Goal: Complete application form

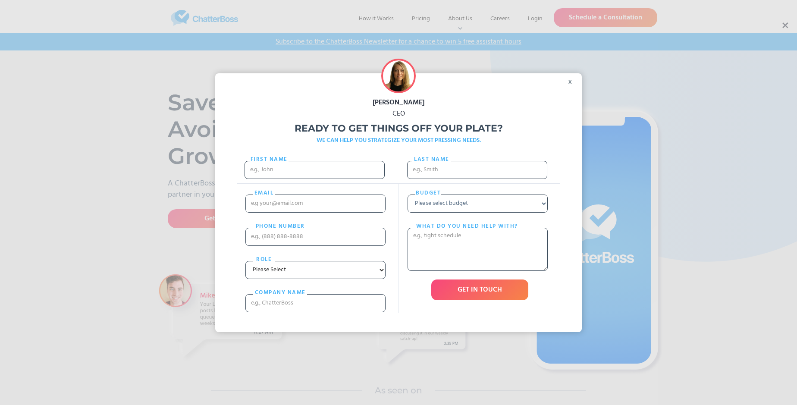
click at [784, 25] on div "[PERSON_NAME] CEO Ready to get things off your plate? WE CAN HELP YOU STRATEGIZ…" at bounding box center [398, 202] width 797 height 405
click at [314, 178] on input "First Name" at bounding box center [314, 170] width 140 height 18
type input "Heber"
click at [477, 174] on input "Last name" at bounding box center [477, 170] width 140 height 18
type input "[PERSON_NAME]"
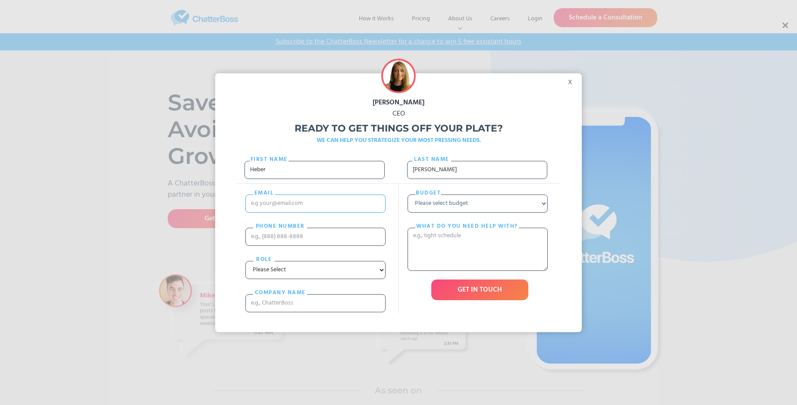
click at [315, 212] on input "email" at bounding box center [315, 203] width 140 height 18
type input "[EMAIL_ADDRESS][DOMAIN_NAME]"
click at [315, 245] on input "PHONE nUMBER" at bounding box center [315, 237] width 140 height 18
type input "15808221886"
click at [315, 312] on input "cOMPANY NAME" at bounding box center [315, 303] width 140 height 18
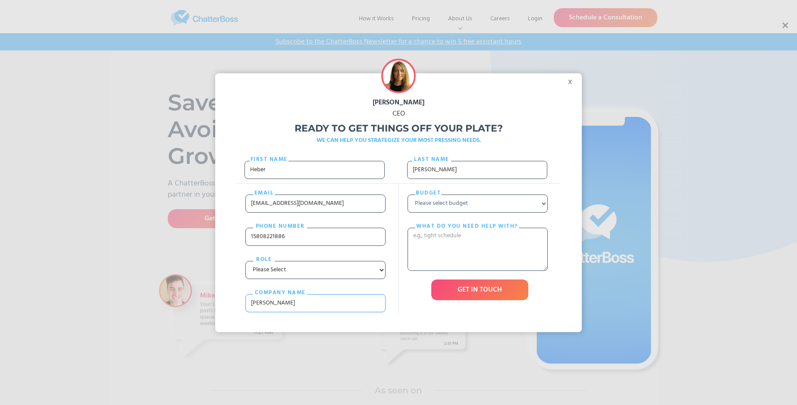
type input "[PERSON_NAME]"
select select "Under $700"
click at [477, 266] on textarea "What do you need help with?" at bounding box center [477, 249] width 140 height 43
type textarea "amo"
click at [479, 300] on input "GET IN TOUCH" at bounding box center [479, 289] width 97 height 21
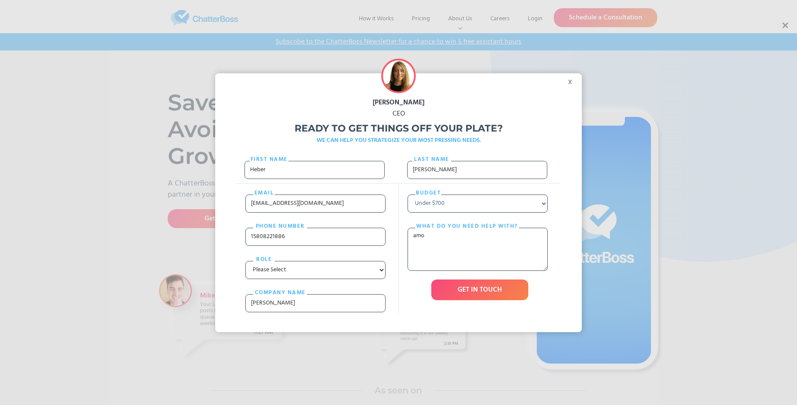
type input "Please wait..."
click at [784, 25] on div "[PERSON_NAME] CEO Ready to get things off your plate? WE CAN HELP YOU STRATEGIZ…" at bounding box center [398, 202] width 797 height 405
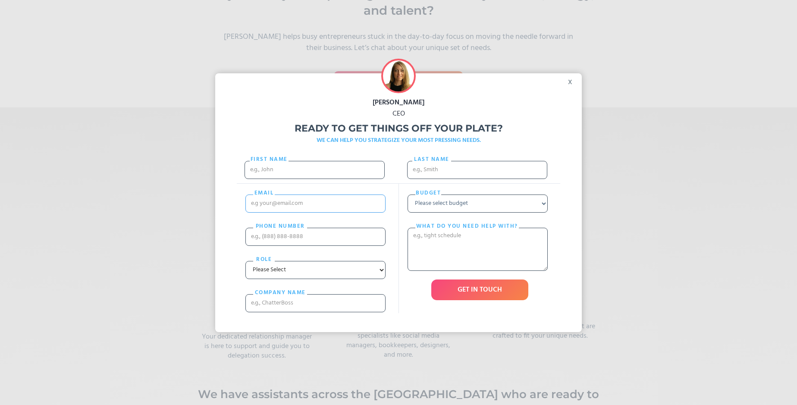
click at [292, 212] on input "email" at bounding box center [315, 203] width 140 height 18
type input "Heber"
click at [398, 215] on div "Budget Please select budget Under $700 $700 - $1500 $1500 - $3000 $3000+ What d…" at bounding box center [479, 248] width 162 height 129
type input "[EMAIL_ADDRESS][DOMAIN_NAME]"
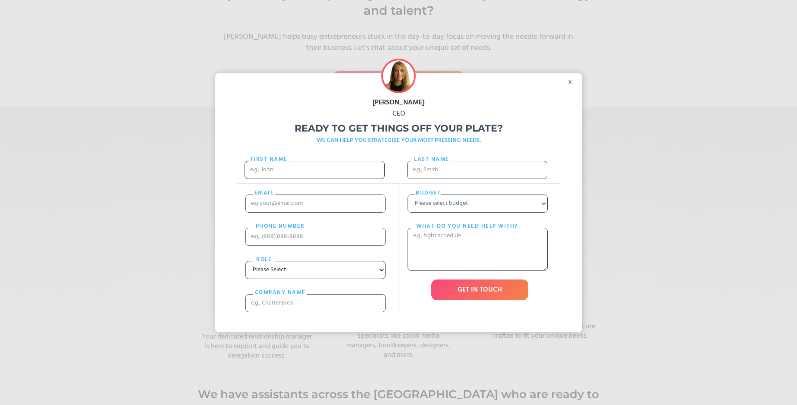
scroll to position [0, 0]
click at [504, 212] on select "Please select budget Under $700 $700 - $1500 $1500 - $3000 $3000+" at bounding box center [477, 203] width 140 height 18
